Goal: Task Accomplishment & Management: Use online tool/utility

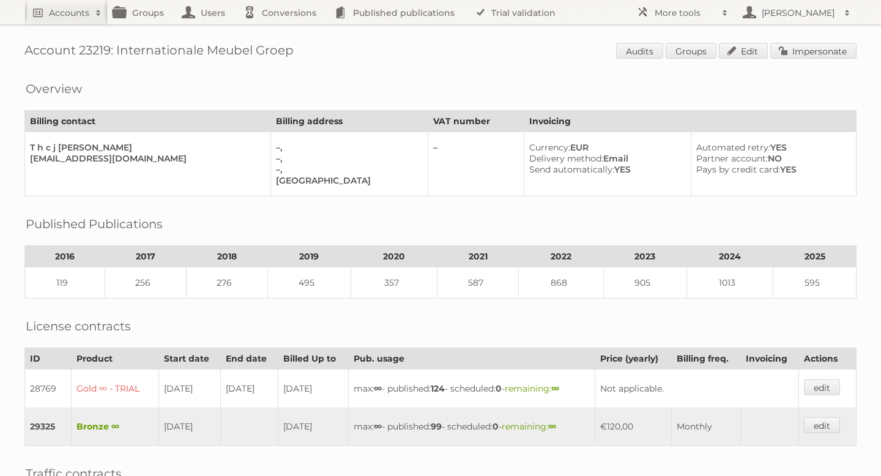
click at [791, 59] on span "Audits Groups Edit Impersonate" at bounding box center [736, 52] width 240 height 18
click at [790, 54] on link "Impersonate" at bounding box center [813, 51] width 86 height 16
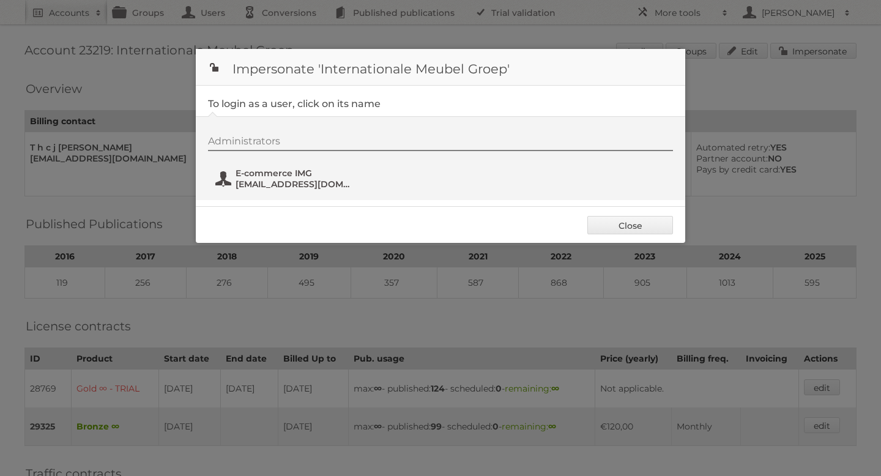
click at [287, 167] on button "E-commerce IMG Social@i-m-g.nl" at bounding box center [286, 178] width 144 height 24
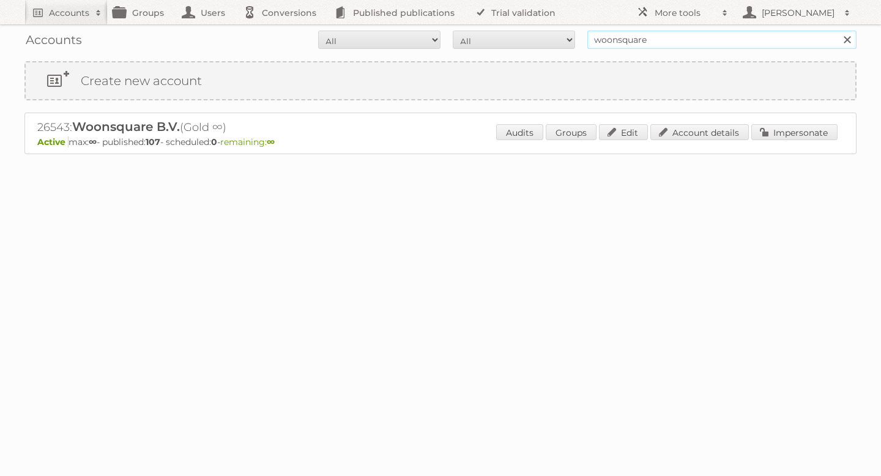
click at [625, 42] on input "woonsquare" at bounding box center [721, 40] width 269 height 18
type input "pets place"
click at [837, 31] on input "Search" at bounding box center [846, 40] width 18 height 18
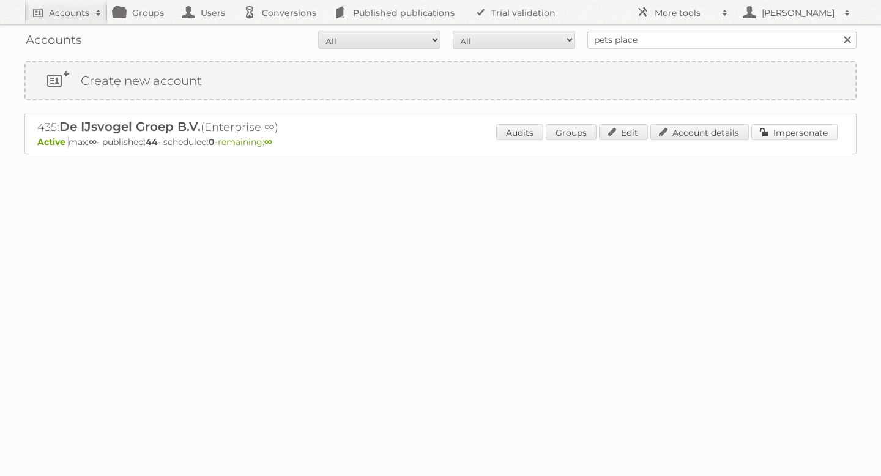
click at [776, 126] on link "Impersonate" at bounding box center [794, 132] width 86 height 16
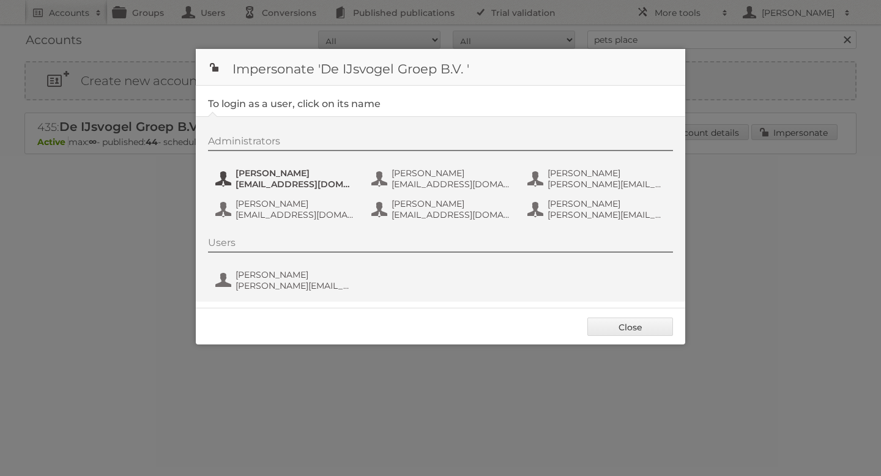
click at [285, 189] on button "[PERSON_NAME] [EMAIL_ADDRESS][DOMAIN_NAME]" at bounding box center [286, 178] width 144 height 24
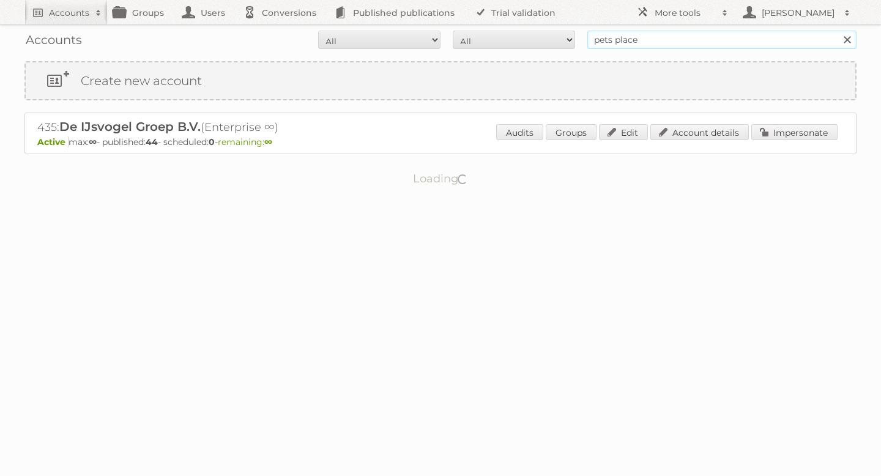
click at [617, 38] on input "pets place" at bounding box center [721, 40] width 269 height 18
type input "mitra"
click at [837, 31] on input "Search" at bounding box center [846, 40] width 18 height 18
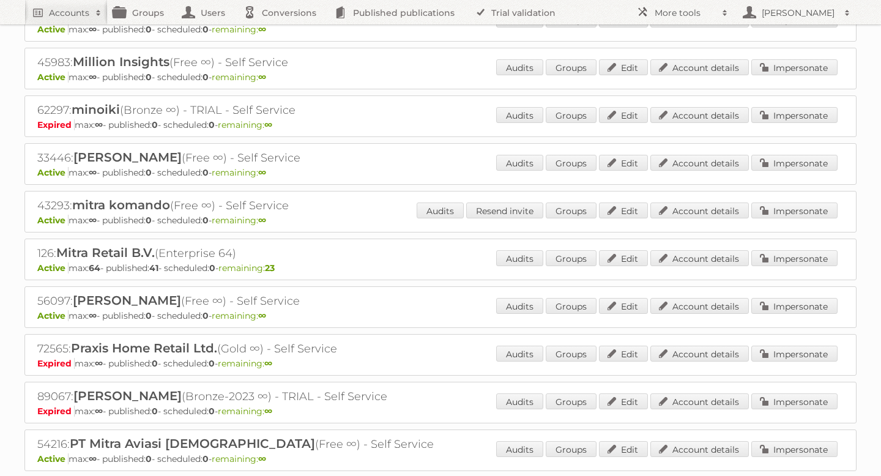
scroll to position [393, 0]
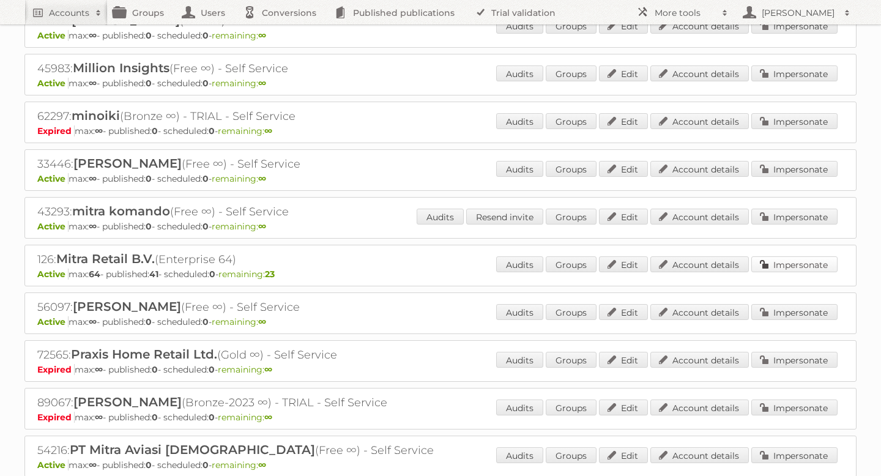
click at [788, 263] on link "Impersonate" at bounding box center [794, 264] width 86 height 16
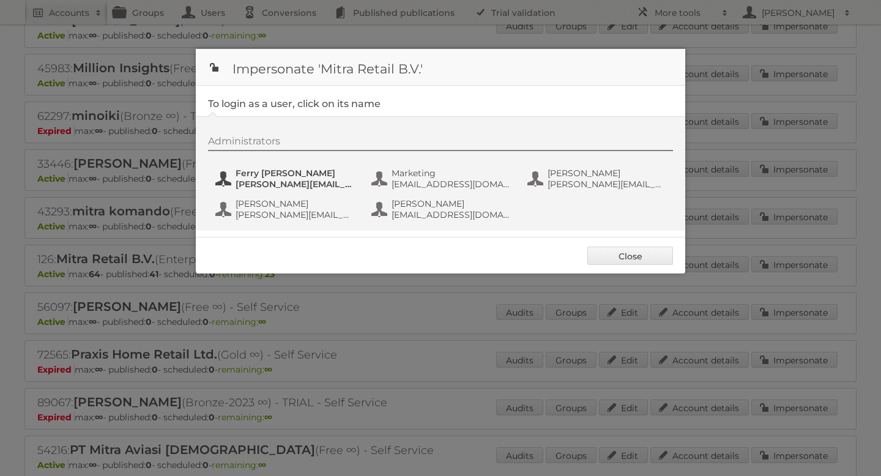
click at [283, 179] on span "f.thissen@ditzijnweij.nl" at bounding box center [295, 184] width 119 height 11
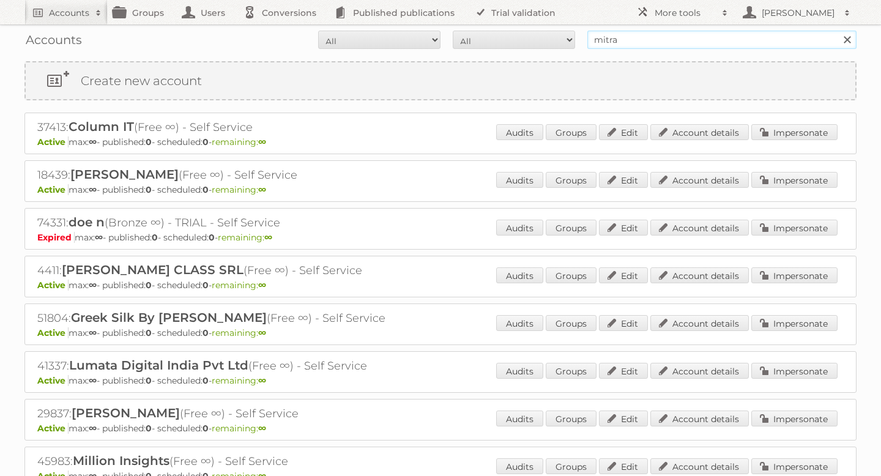
click at [607, 34] on input "mitra" at bounding box center [721, 40] width 269 height 18
type input "tuunte"
click at [837, 31] on input "Search" at bounding box center [846, 40] width 18 height 18
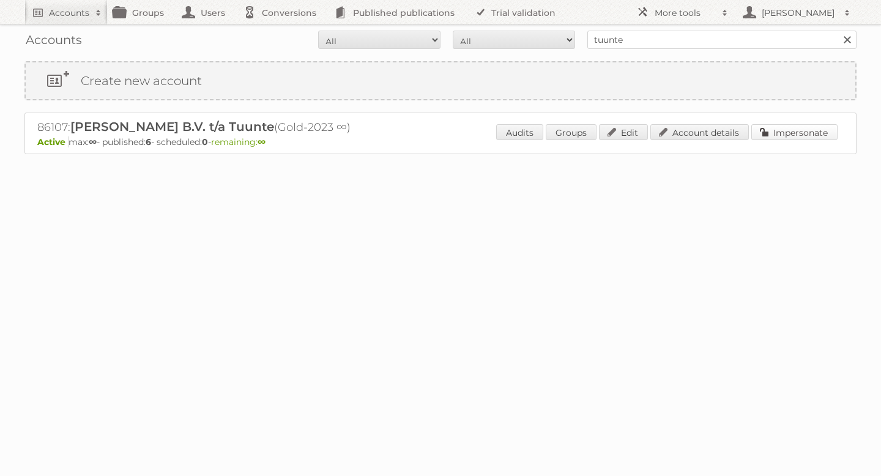
click at [782, 131] on link "Impersonate" at bounding box center [794, 132] width 86 height 16
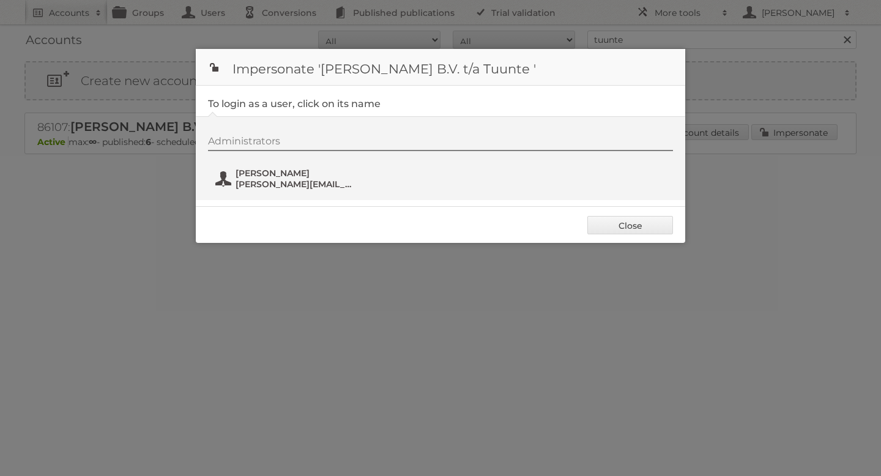
click at [273, 174] on span "[PERSON_NAME]" at bounding box center [295, 173] width 119 height 11
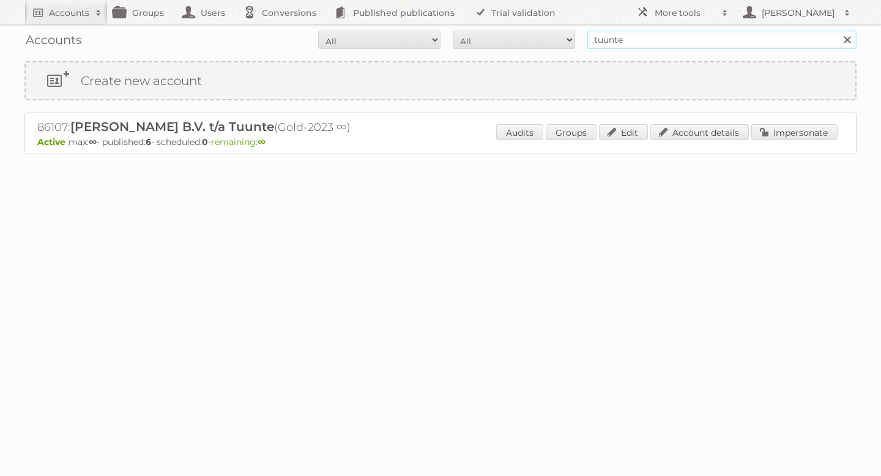
click at [615, 31] on input "tuunte" at bounding box center [721, 40] width 269 height 18
type input "expert"
click at [837, 31] on input "Search" at bounding box center [846, 40] width 18 height 18
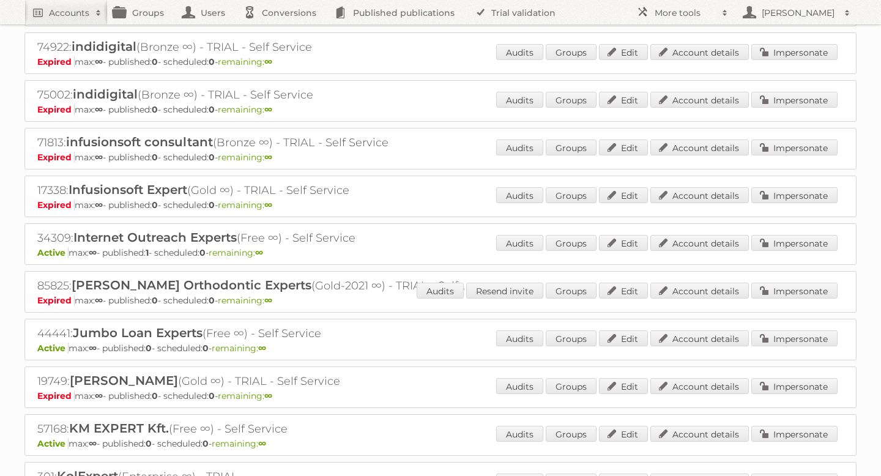
scroll to position [1920, 0]
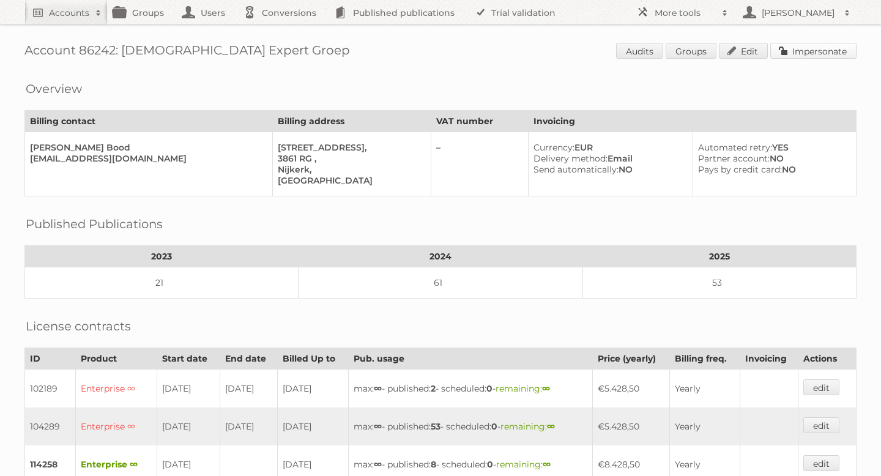
click at [788, 51] on link "Impersonate" at bounding box center [813, 51] width 86 height 16
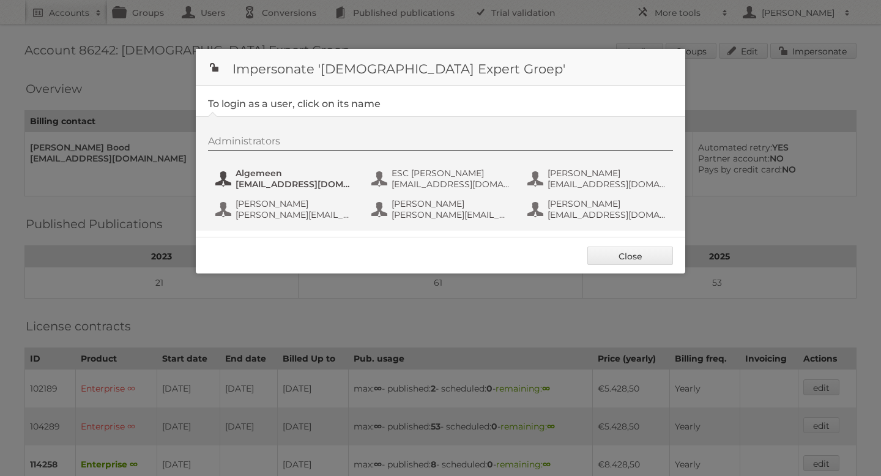
click at [301, 188] on span "marketing@expert.nl" at bounding box center [295, 184] width 119 height 11
